Goal: Obtain resource: Download file/media

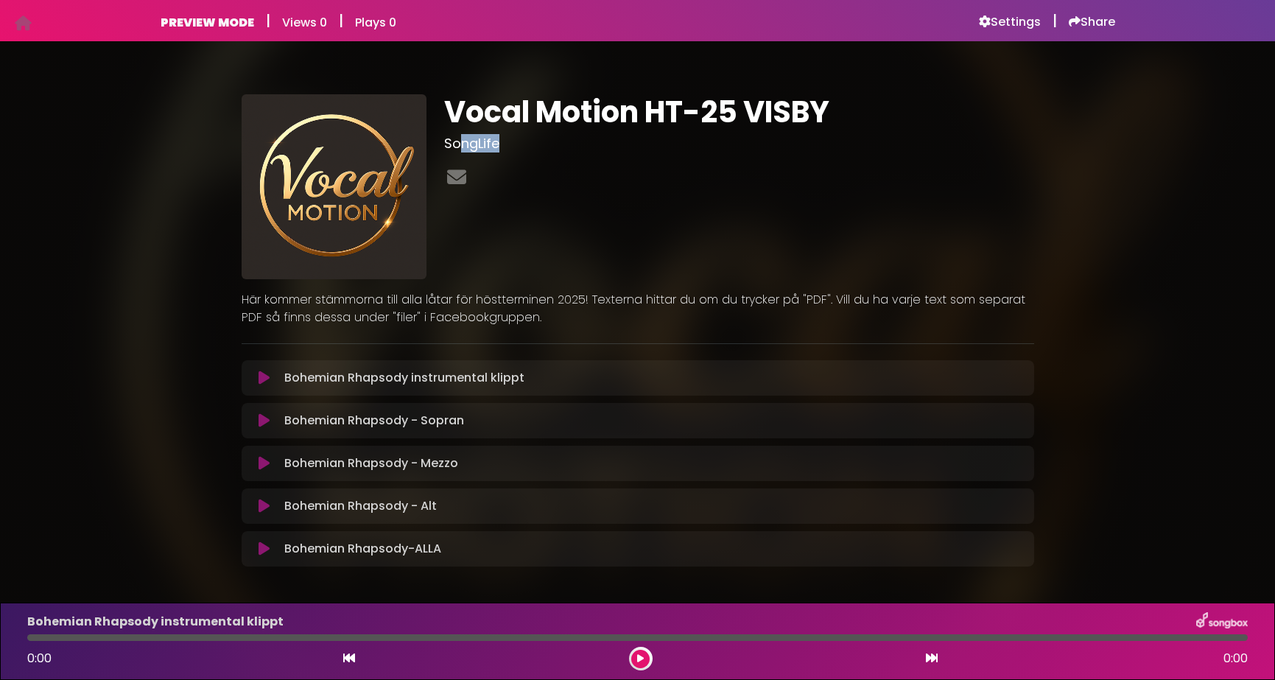
drag, startPoint x: 512, startPoint y: 208, endPoint x: 457, endPoint y: 149, distance: 80.7
click at [457, 149] on div "Vocal Motion HT-25 VISBY SongLife" at bounding box center [738, 186] width 607 height 185
click at [712, 213] on div "Vocal Motion HT-25 VISBY SongLife" at bounding box center [738, 186] width 607 height 185
click at [15, 23] on icon at bounding box center [23, 23] width 17 height 1
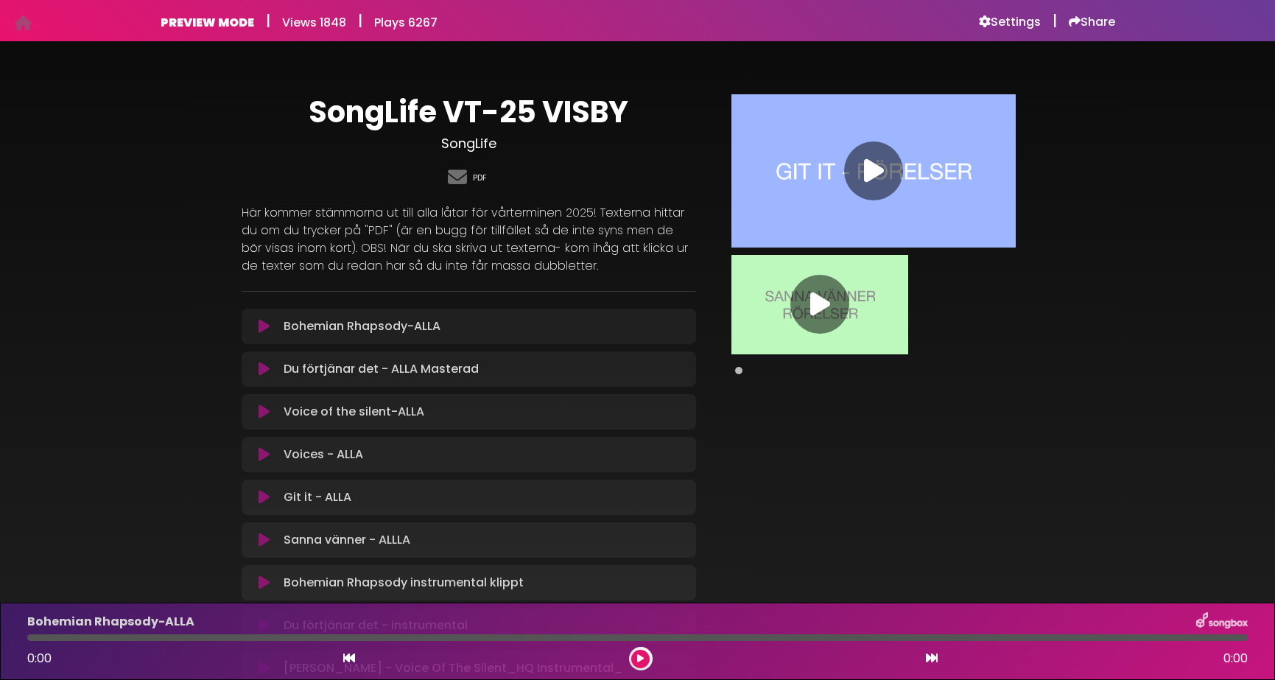
click at [479, 175] on link "PDF" at bounding box center [480, 178] width 14 height 13
